Goal: Information Seeking & Learning: Learn about a topic

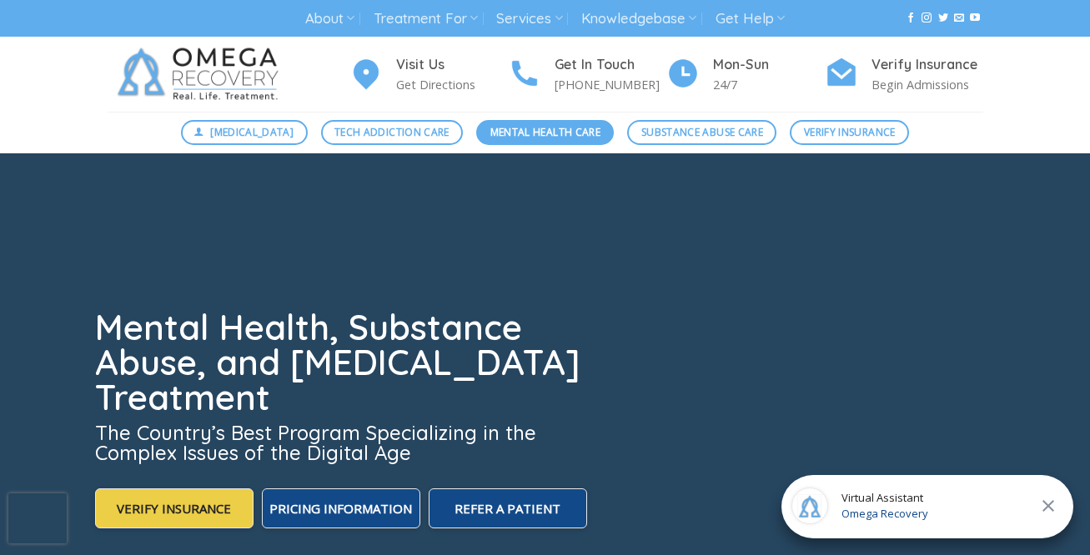
click at [512, 128] on span "Mental Health Care" at bounding box center [545, 132] width 110 height 16
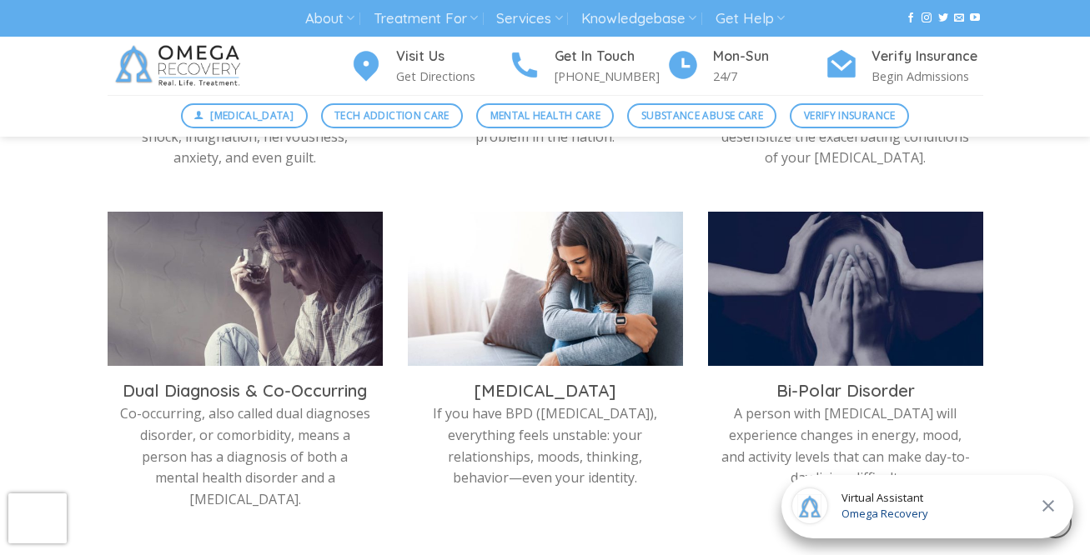
scroll to position [784, 0]
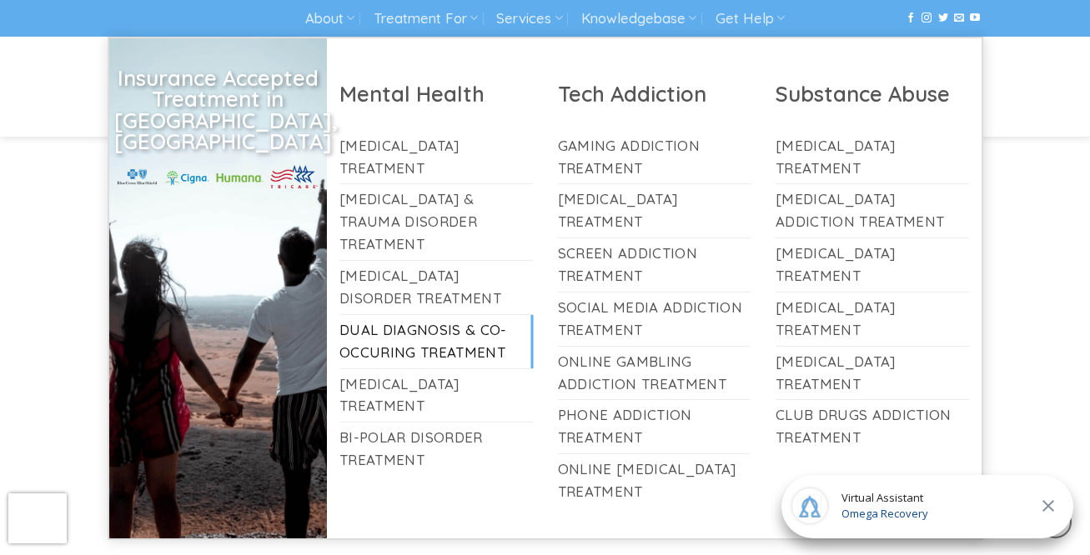
click at [431, 315] on link "Dual Diagnosis & Co-Occuring Treatment" at bounding box center [435, 341] width 193 height 53
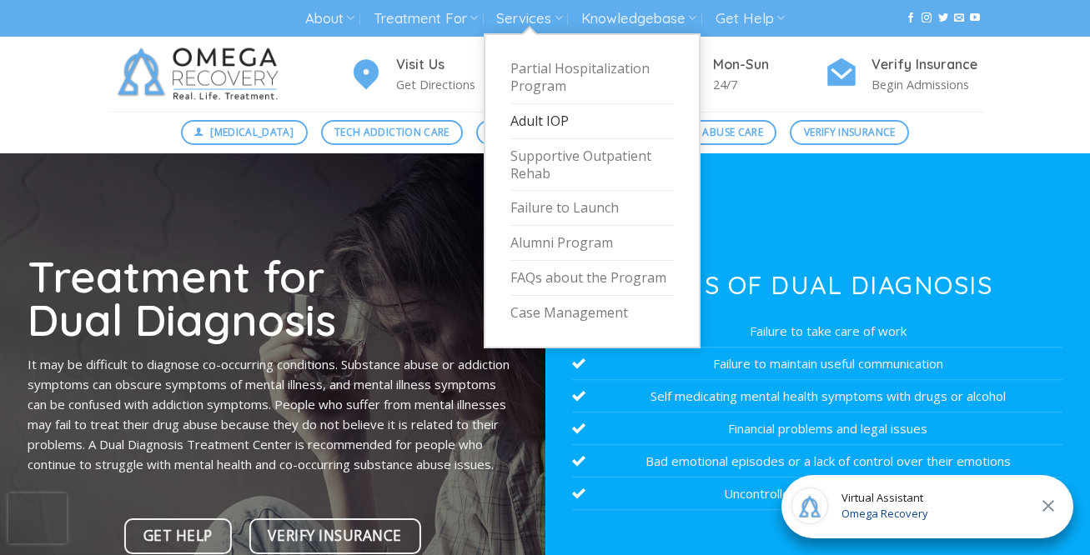
click at [534, 118] on link "Adult IOP" at bounding box center [591, 121] width 163 height 35
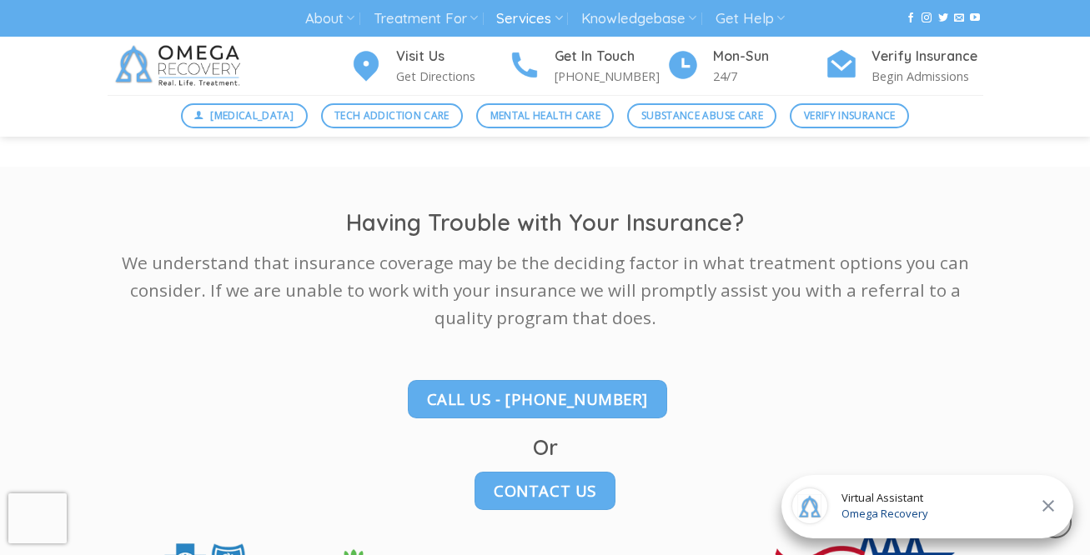
scroll to position [2351, 0]
click at [854, 117] on span "Verify Insurance" at bounding box center [850, 116] width 92 height 16
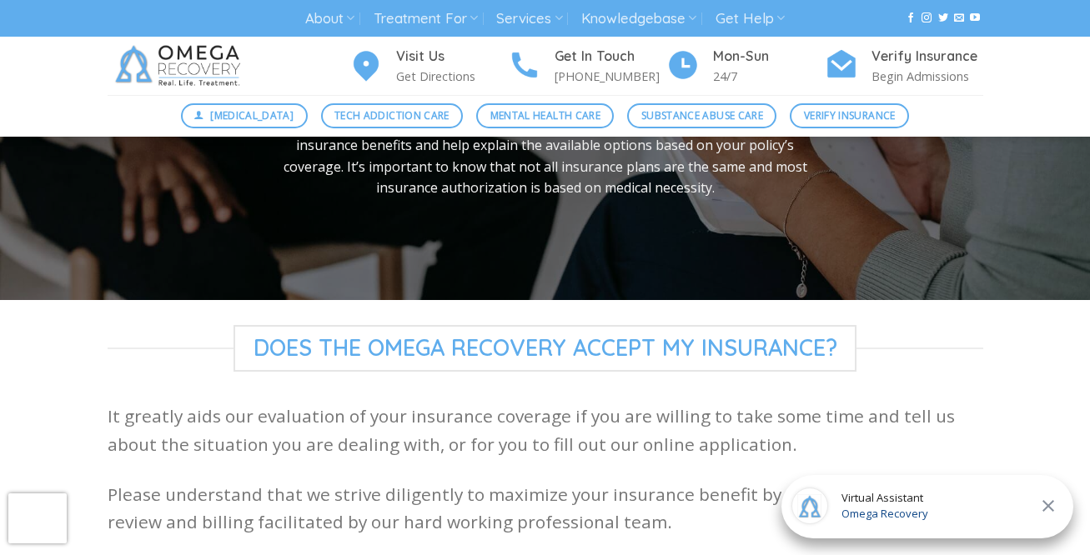
scroll to position [168, 0]
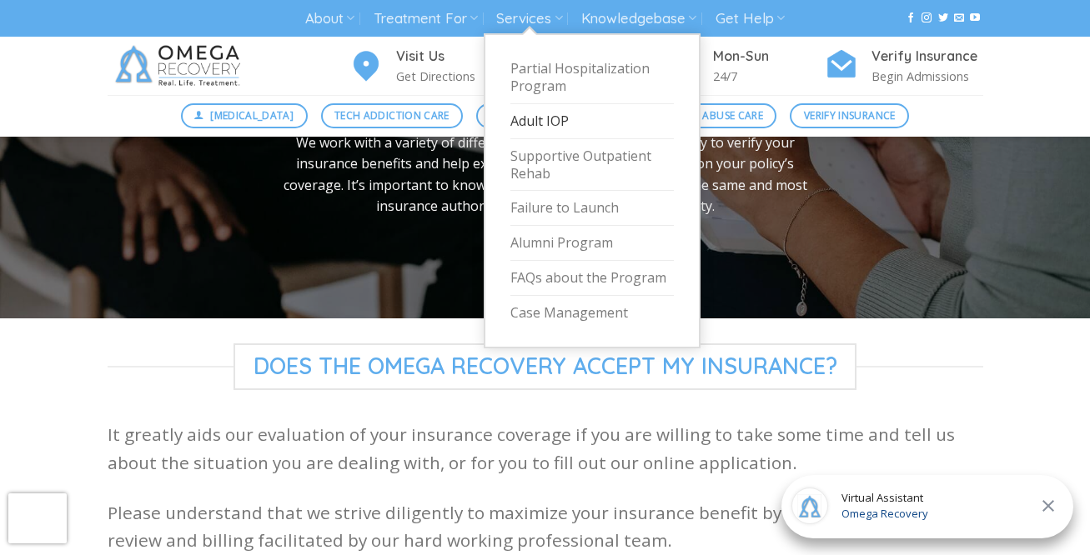
click at [534, 113] on link "Adult IOP" at bounding box center [591, 121] width 163 height 35
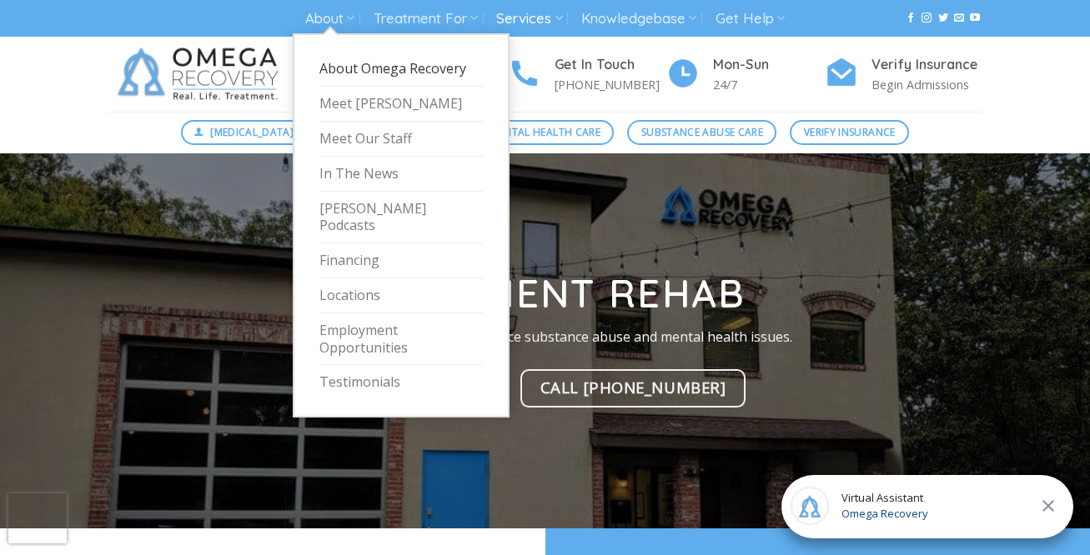
click at [345, 68] on link "About Omega Recovery" at bounding box center [400, 69] width 163 height 35
